Goal: Communication & Community: Answer question/provide support

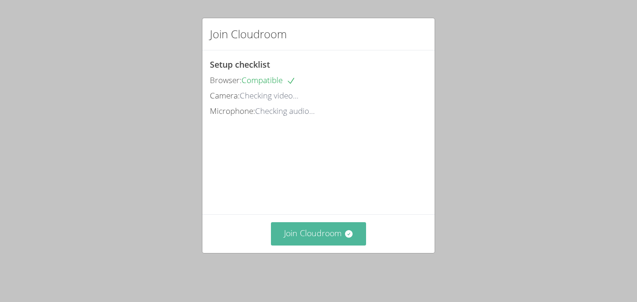
click at [343, 232] on button "Join Cloudroom" at bounding box center [319, 233] width 96 height 23
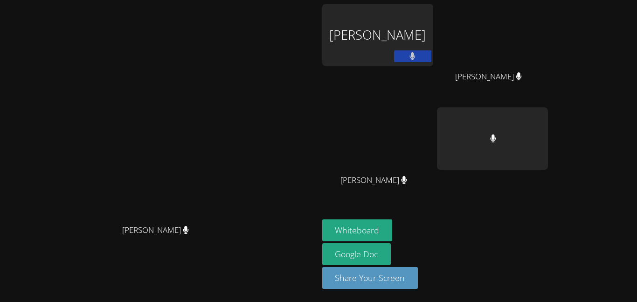
click at [433, 38] on div "[PERSON_NAME]" at bounding box center [377, 35] width 111 height 62
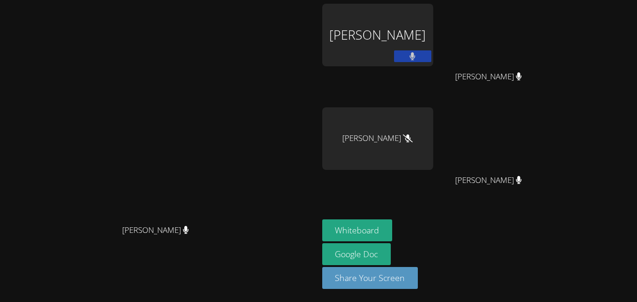
click at [433, 48] on div "[PERSON_NAME]" at bounding box center [377, 35] width 111 height 62
click at [413, 39] on div "[PERSON_NAME]" at bounding box center [377, 35] width 111 height 62
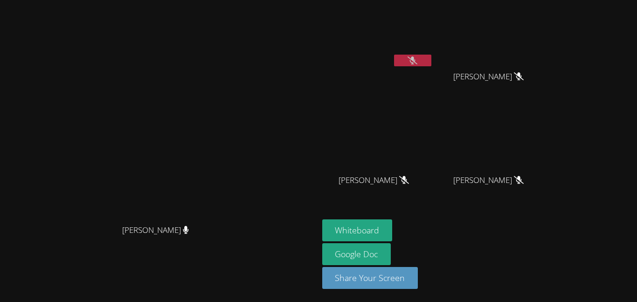
click at [431, 63] on button at bounding box center [412, 61] width 37 height 12
click at [165, 190] on video at bounding box center [159, 132] width 140 height 175
click at [431, 57] on button at bounding box center [412, 61] width 37 height 12
click at [431, 58] on button at bounding box center [412, 61] width 37 height 12
drag, startPoint x: 401, startPoint y: 103, endPoint x: 399, endPoint y: 124, distance: 21.1
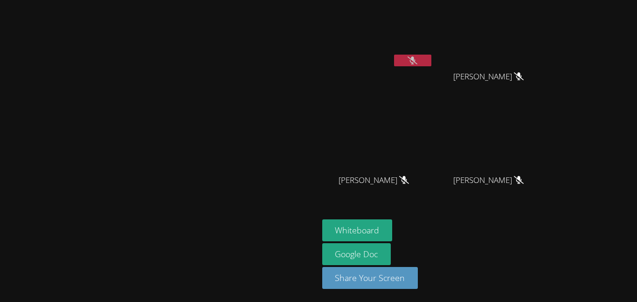
click at [318, 124] on main "[PERSON_NAME]" at bounding box center [159, 151] width 318 height 302
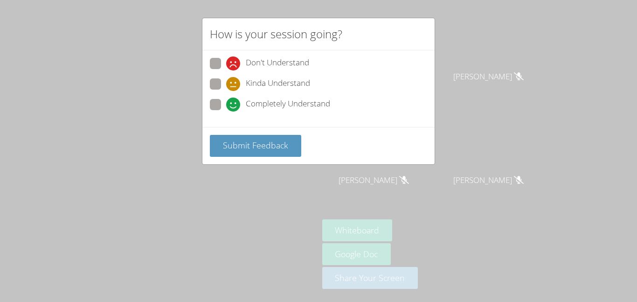
click at [226, 111] on span at bounding box center [226, 111] width 0 height 0
click at [226, 106] on input "Completely Understand" at bounding box center [230, 103] width 8 height 8
radio input "true"
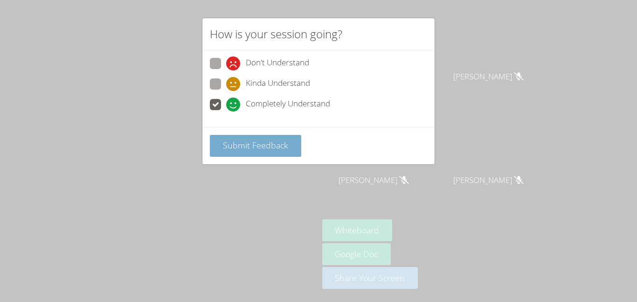
click at [261, 150] on span "Submit Feedback" at bounding box center [255, 144] width 65 height 11
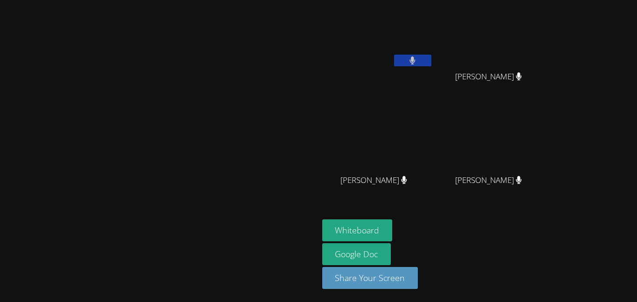
click at [431, 64] on button at bounding box center [412, 61] width 37 height 12
